Goal: Navigation & Orientation: Find specific page/section

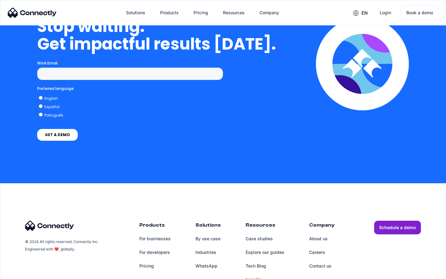
scroll to position [2549, 0]
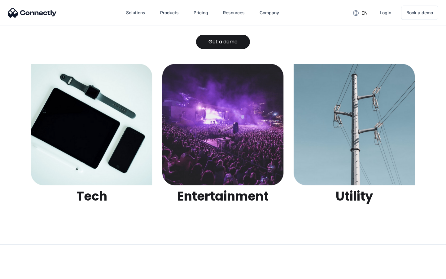
scroll to position [1955, 0]
